Goal: Task Accomplishment & Management: Manage account settings

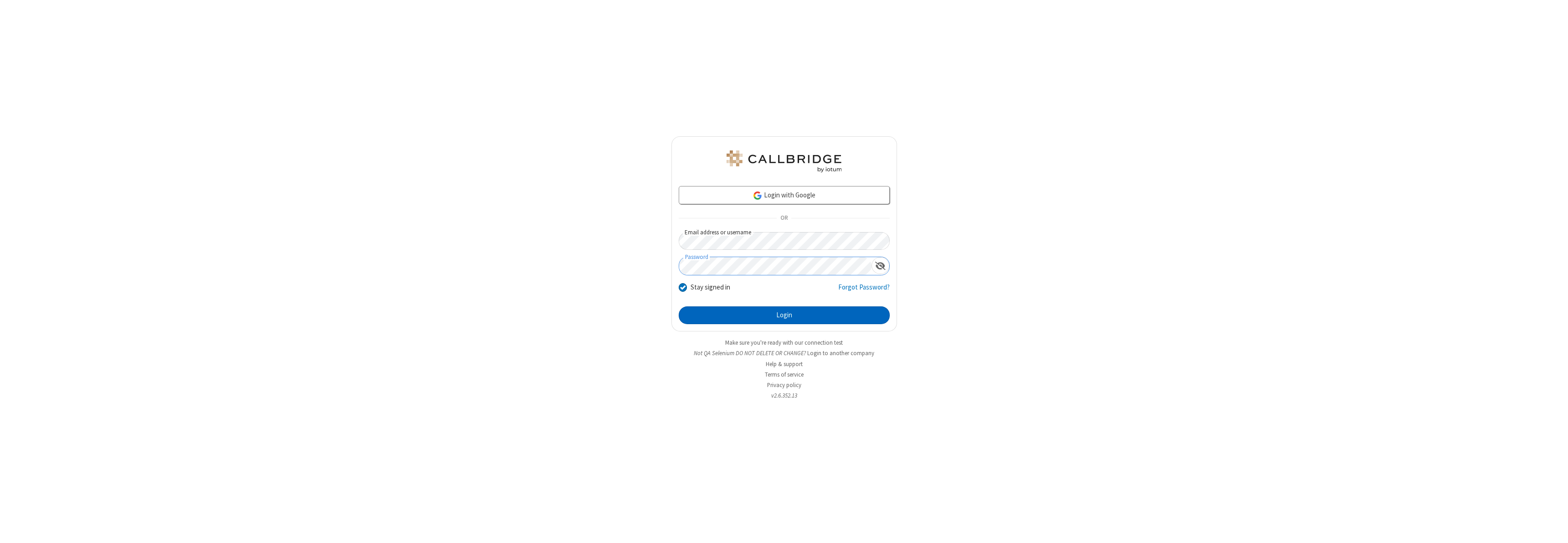
click at [784, 315] on button "Login" at bounding box center [784, 316] width 211 height 18
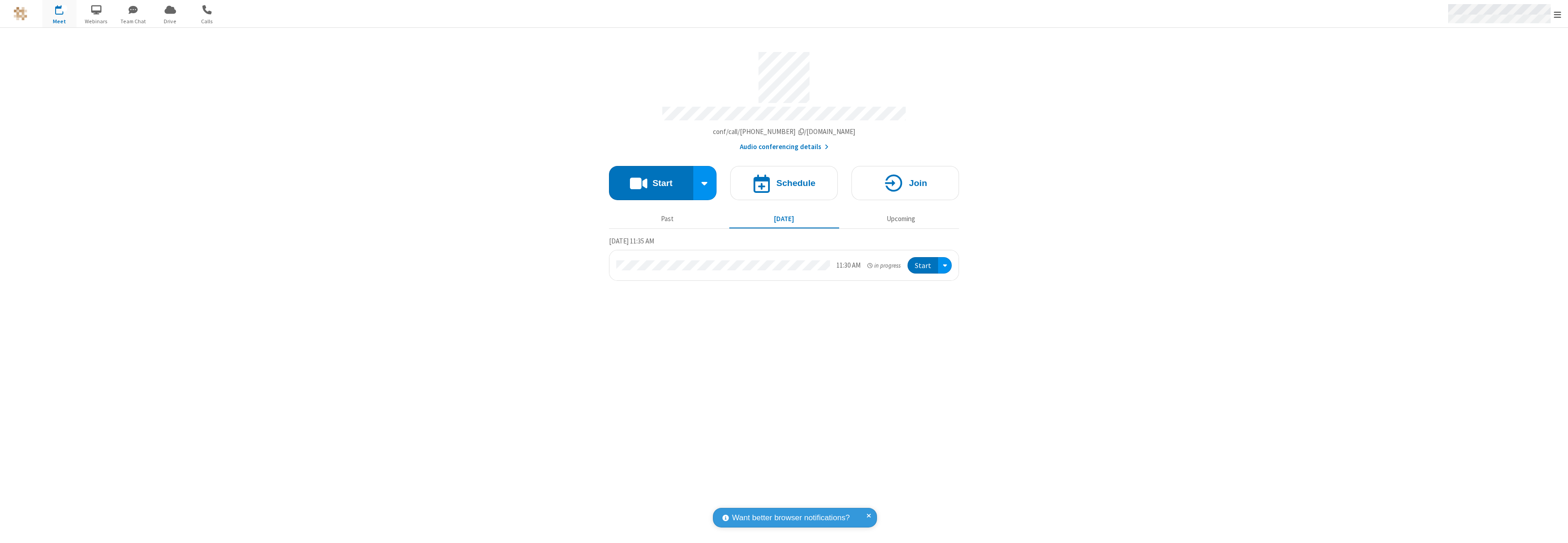
click at [1558, 14] on span "Open menu" at bounding box center [1558, 14] width 8 height 9
click at [1504, 61] on div "Settings" at bounding box center [1504, 61] width 127 height 24
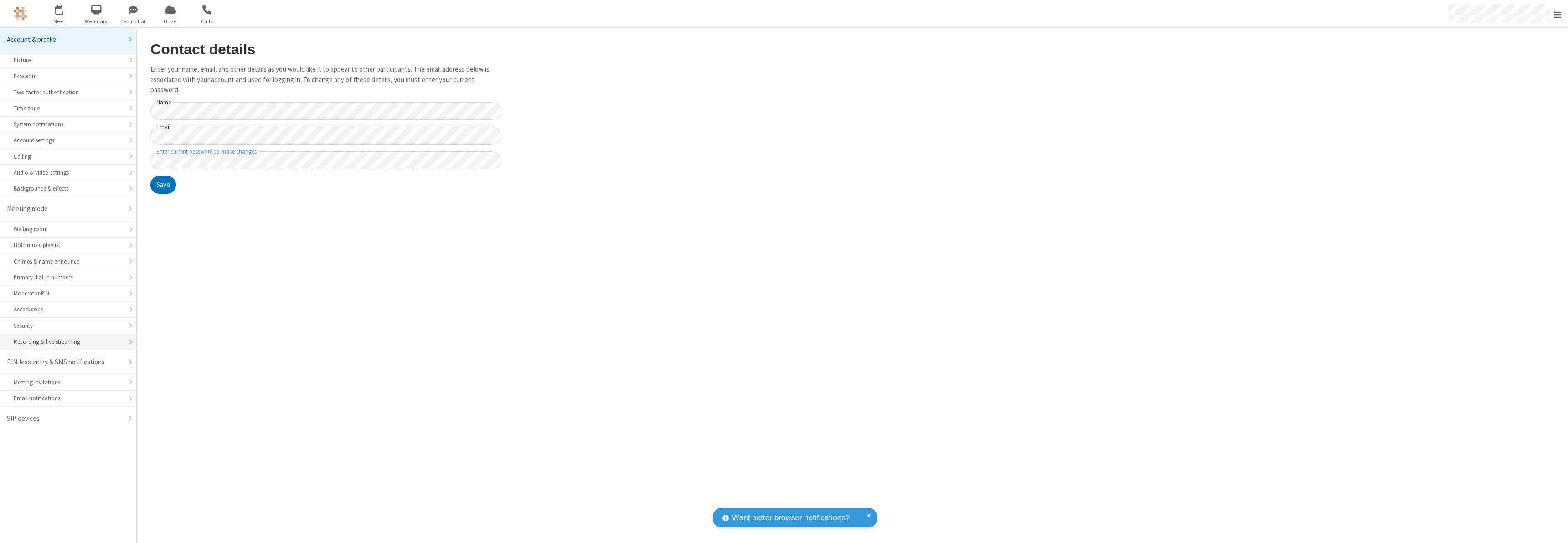
click at [68, 342] on div "Recording & live streaming" at bounding box center [68, 341] width 109 height 8
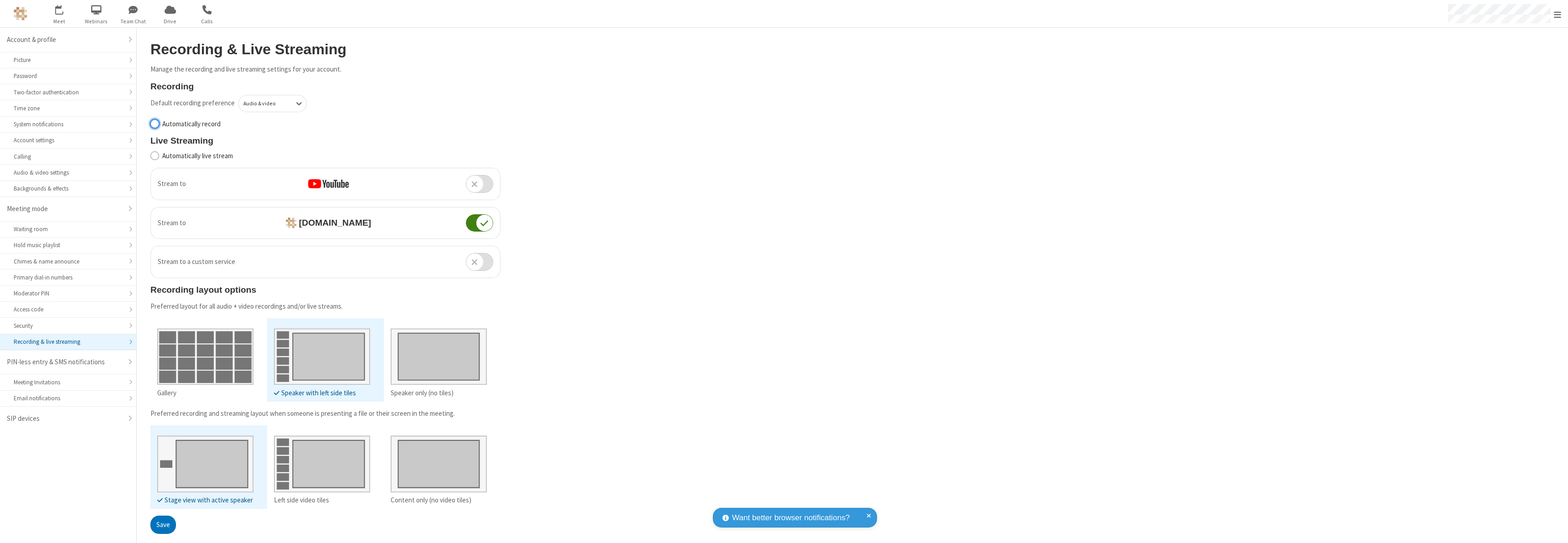
click at [154, 124] on input "Automatically record" at bounding box center [154, 124] width 8 height 10
checkbox input "true"
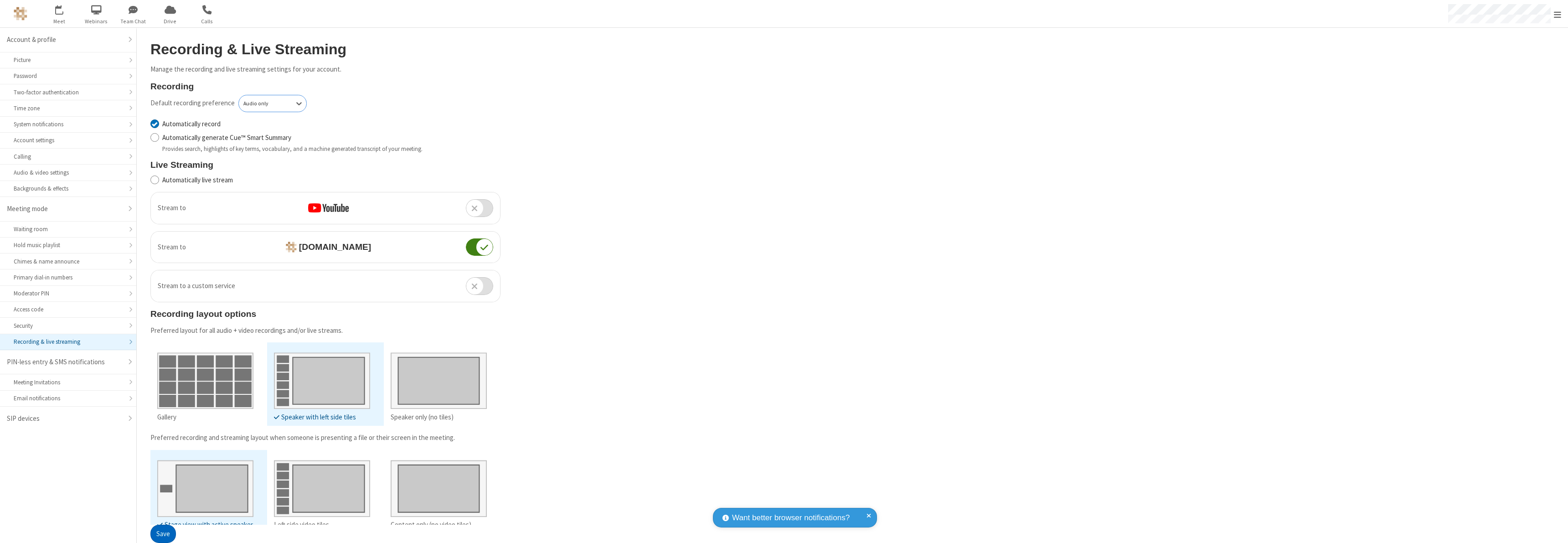
click at [163, 534] on button "Save" at bounding box center [163, 535] width 26 height 18
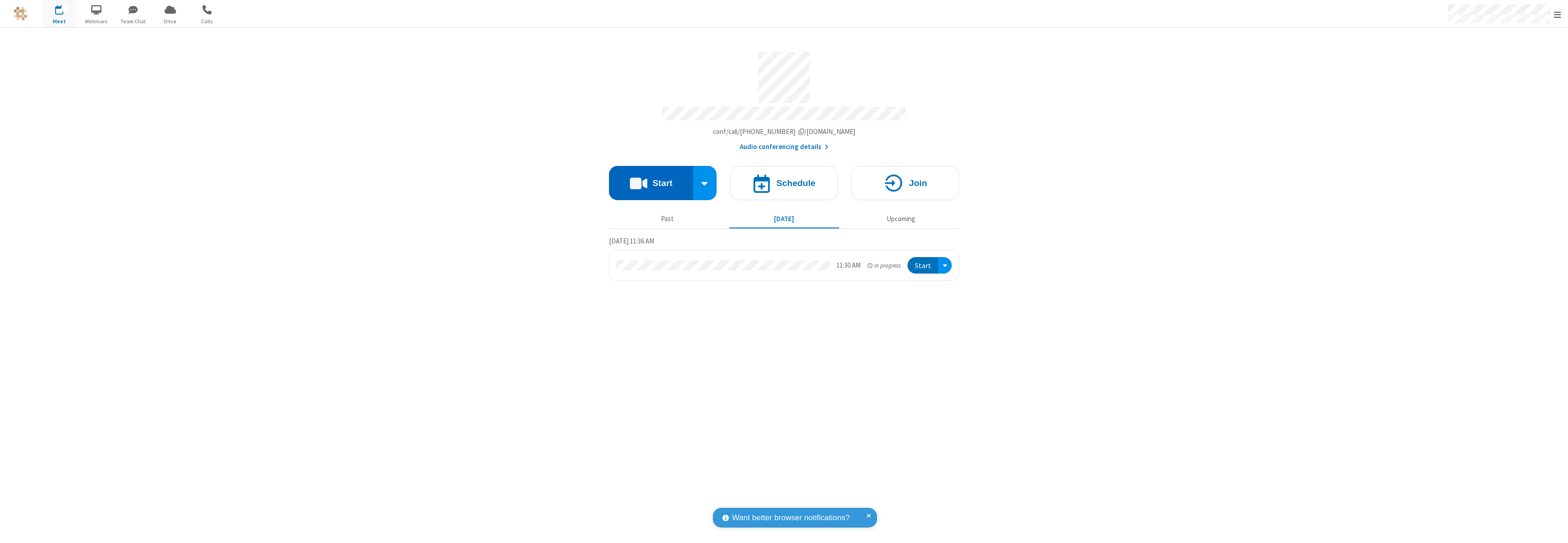
click at [651, 179] on button "Start" at bounding box center [651, 183] width 84 height 34
